Goal: Information Seeking & Learning: Learn about a topic

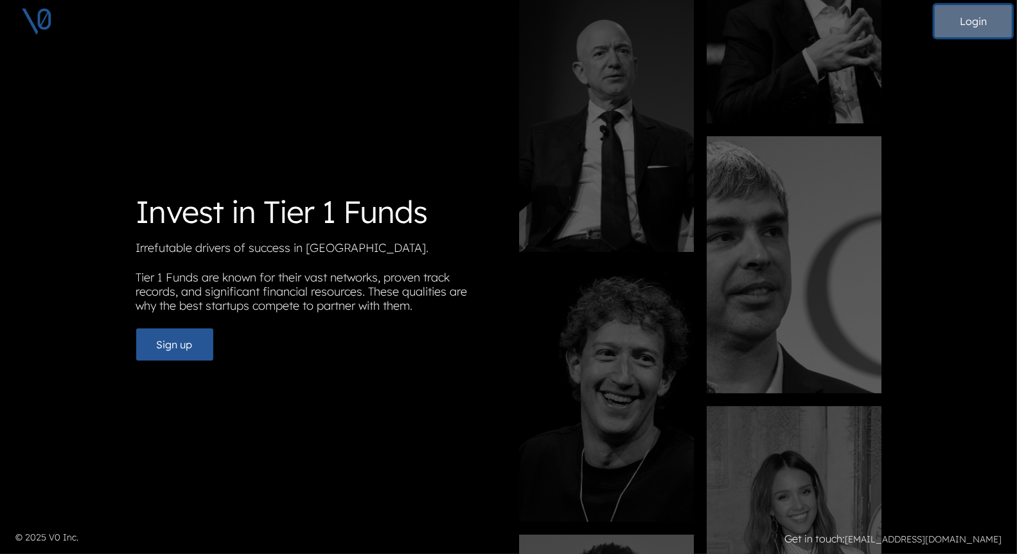
click at [981, 22] on button "Login" at bounding box center [972, 21] width 77 height 32
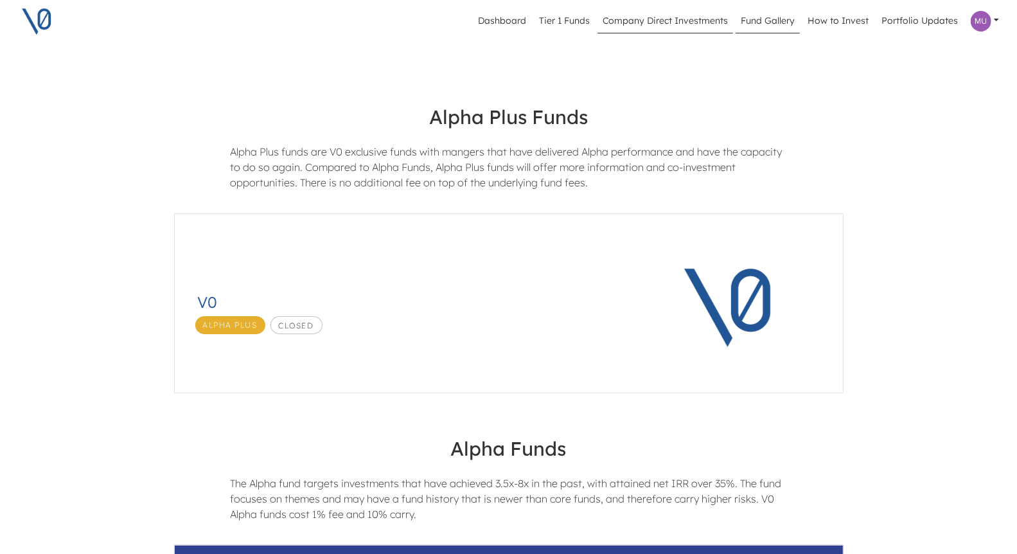
click at [681, 28] on link "Company Direct Investments" at bounding box center [665, 21] width 136 height 24
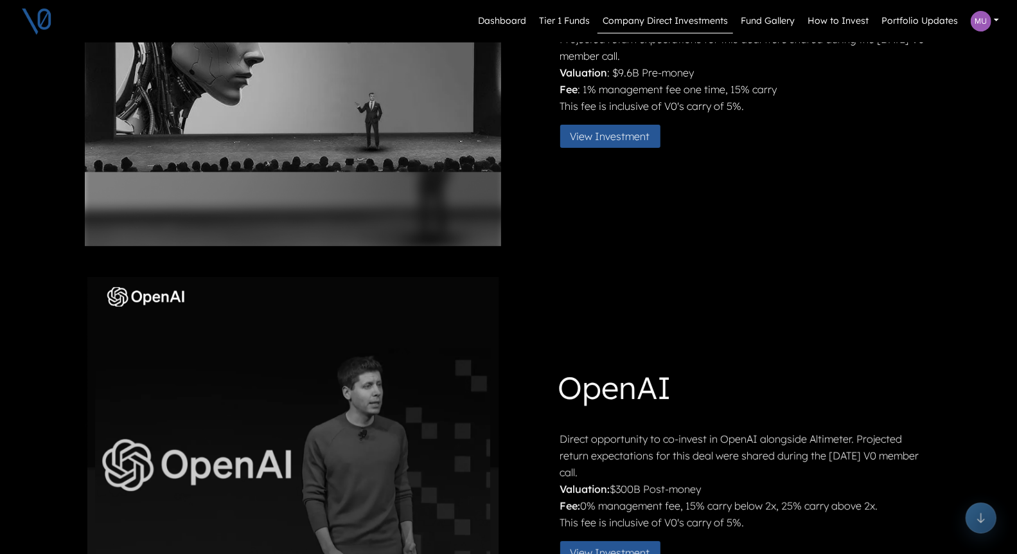
scroll to position [205, 0]
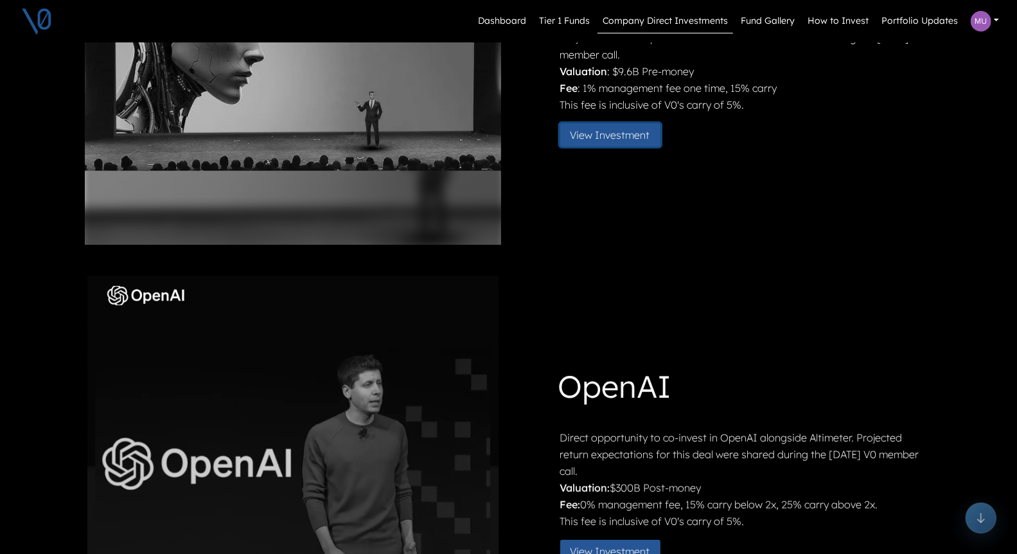
click at [650, 131] on button "View Investment" at bounding box center [610, 134] width 100 height 23
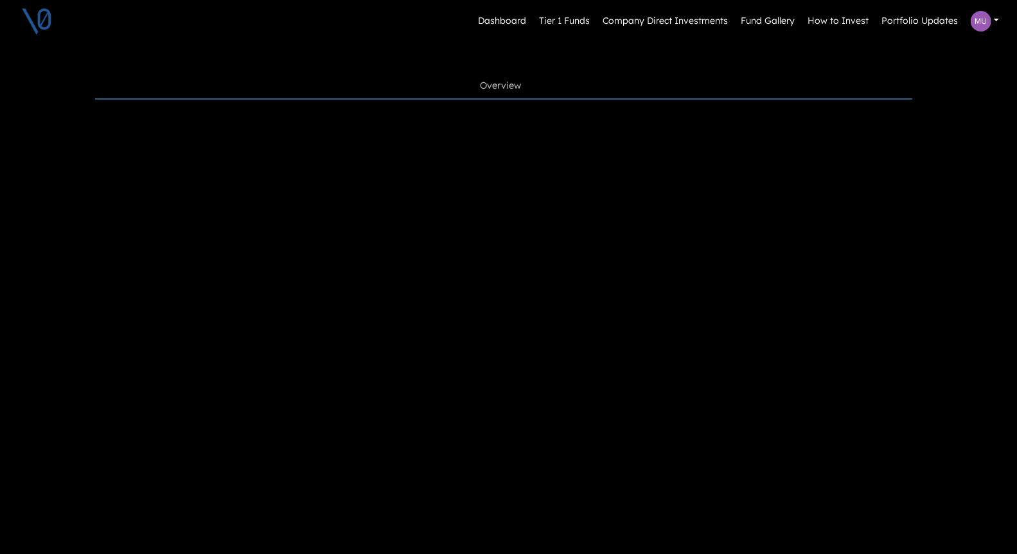
scroll to position [336, 0]
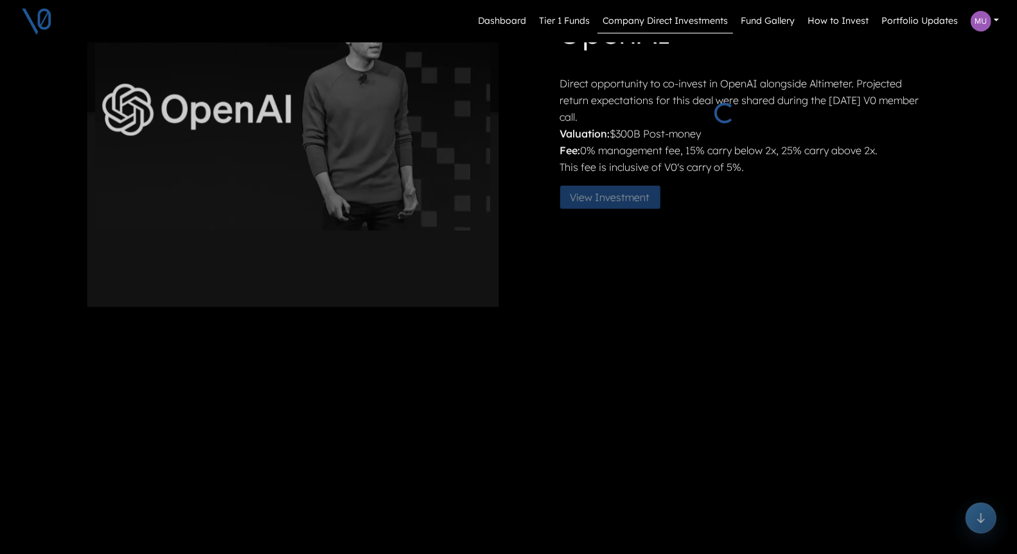
scroll to position [559, 0]
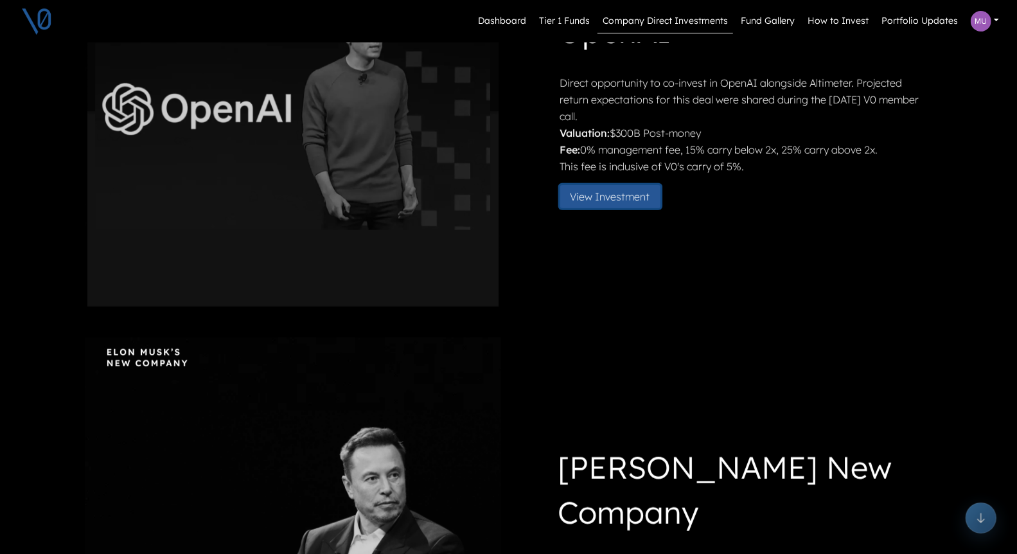
click at [621, 194] on button "View Investment" at bounding box center [610, 196] width 100 height 23
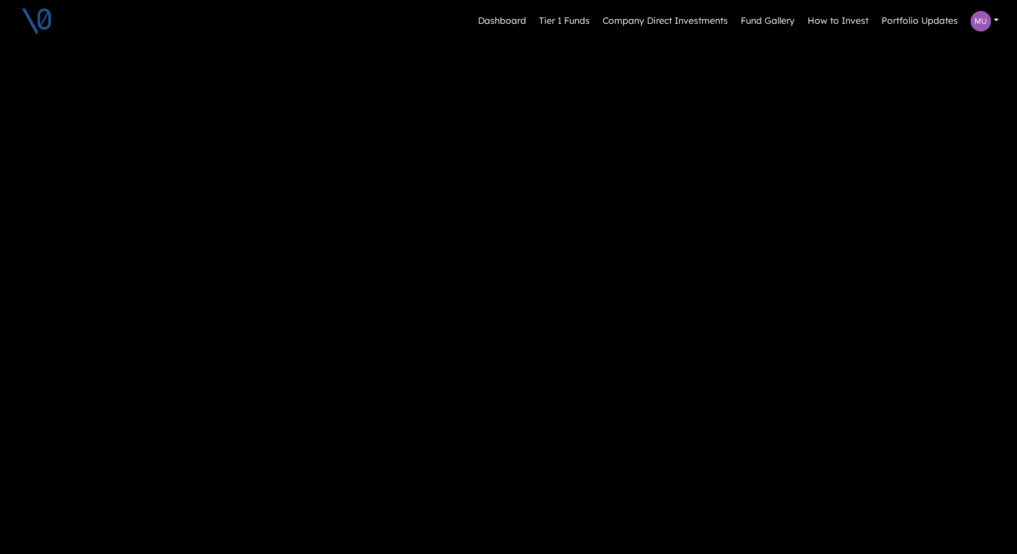
scroll to position [520, 0]
